Goal: Download file/media

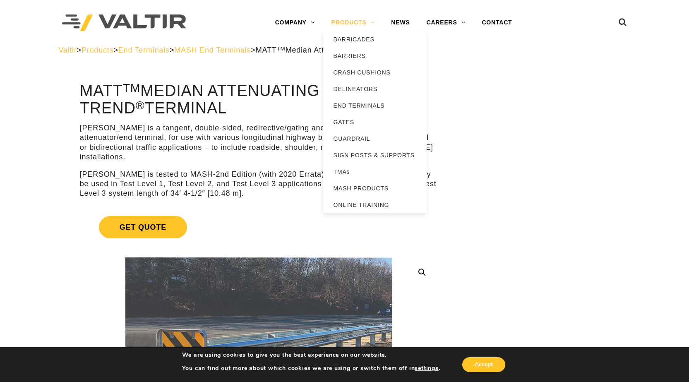
click at [355, 25] on link "PRODUCTS" at bounding box center [353, 22] width 60 height 17
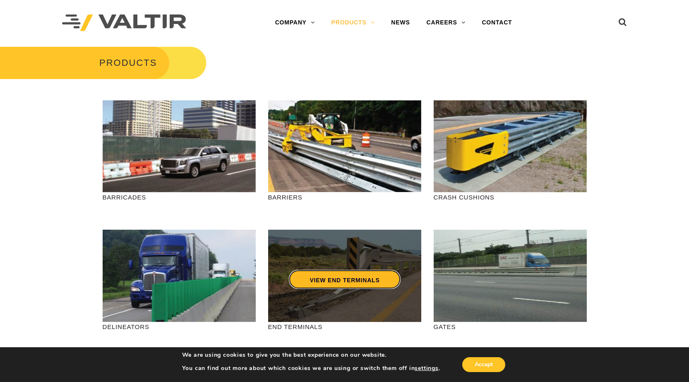
click at [318, 282] on link "VIEW END TERMINALS" at bounding box center [344, 279] width 111 height 19
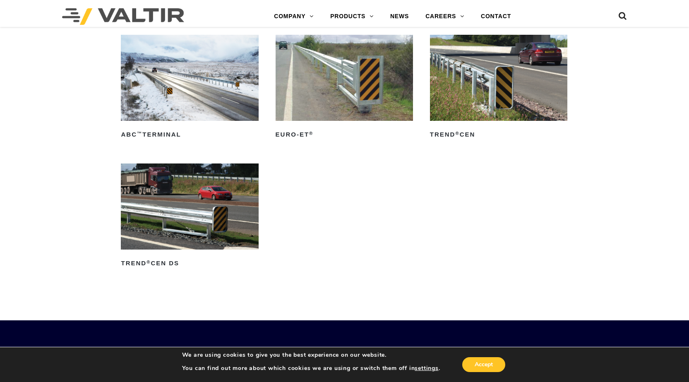
scroll to position [1040, 0]
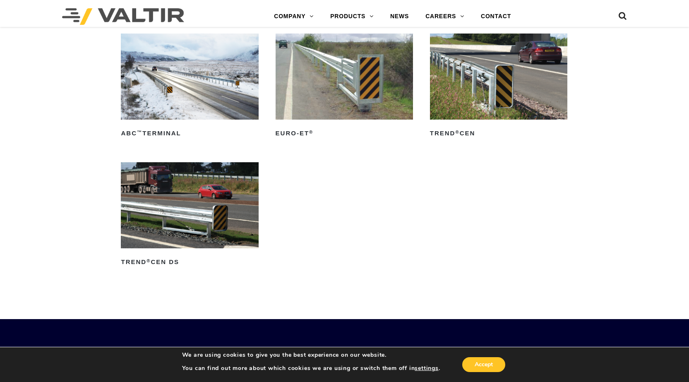
click at [151, 101] on img at bounding box center [189, 77] width 137 height 86
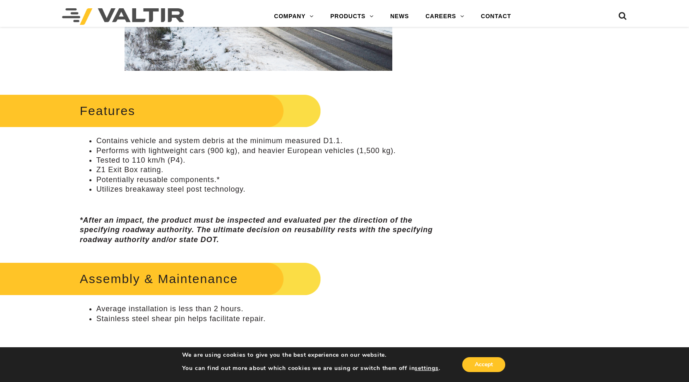
scroll to position [276, 0]
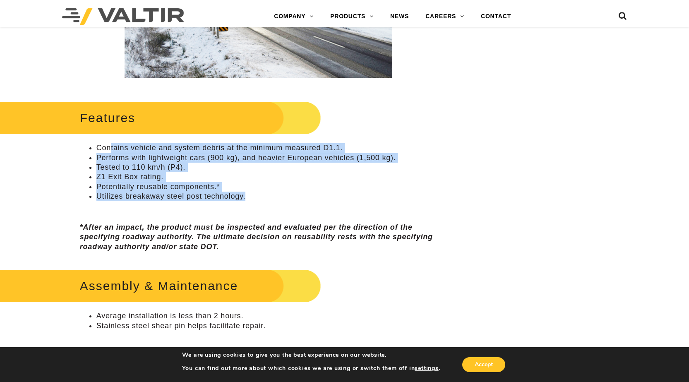
drag, startPoint x: 156, startPoint y: 149, endPoint x: 270, endPoint y: 199, distance: 124.2
click at [270, 199] on ul "Contains vehicle and system debris at the minimum measured D1.1. Performs with …" at bounding box center [258, 172] width 357 height 58
click at [270, 201] on li "Utilizes breakaway steel post technology." at bounding box center [266, 197] width 341 height 10
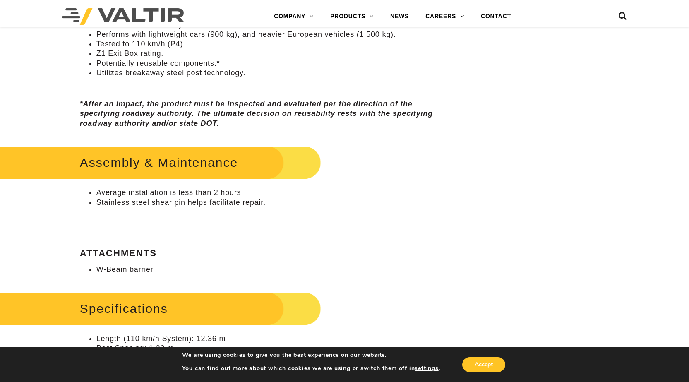
scroll to position [414, 0]
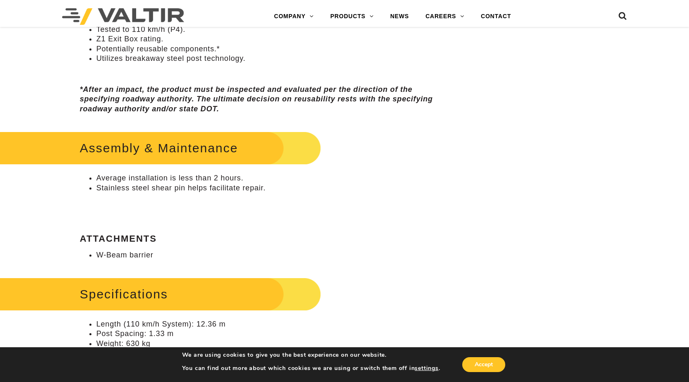
click at [125, 158] on h2 "Assembly & Maintenance" at bounding box center [148, 148] width 345 height 39
click at [105, 178] on li "Average installation is less than 2 hours." at bounding box center [266, 178] width 341 height 10
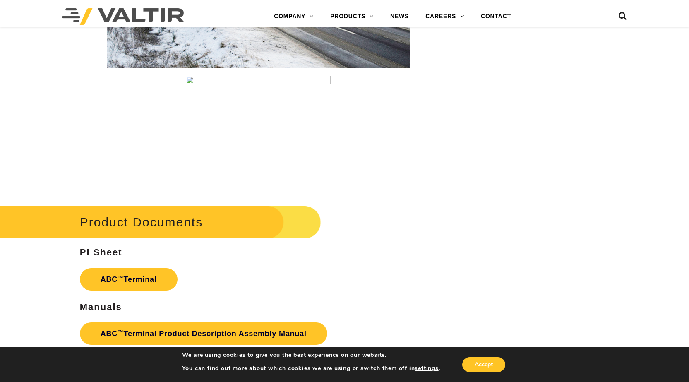
scroll to position [1380, 0]
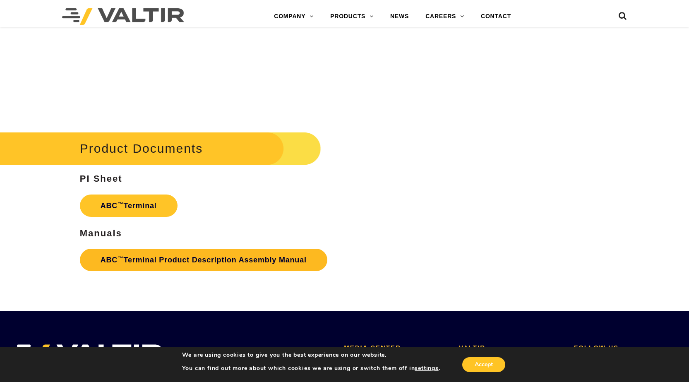
click at [136, 258] on link "ABC ™ Terminal Product Description Assembly Manual" at bounding box center [204, 260] width 248 height 22
